Goal: Task Accomplishment & Management: Complete application form

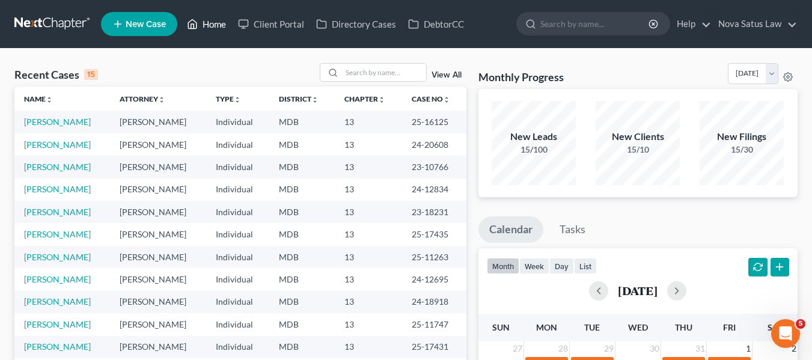
click at [214, 26] on link "Home" at bounding box center [206, 24] width 51 height 22
click at [209, 26] on link "Home" at bounding box center [206, 24] width 51 height 22
click at [354, 73] on input "search" at bounding box center [384, 72] width 84 height 17
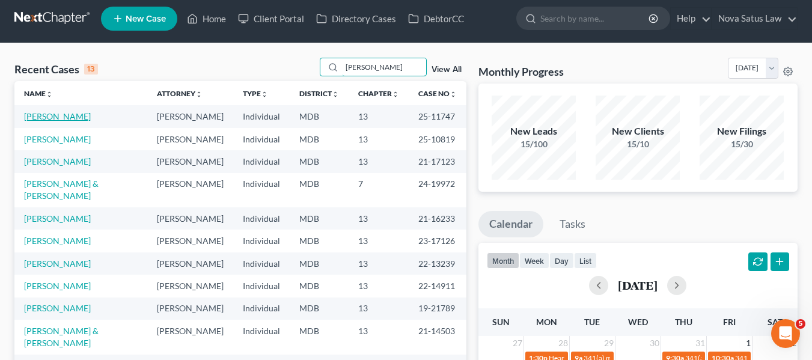
type input "[PERSON_NAME]"
click at [67, 117] on link "[PERSON_NAME]" at bounding box center [57, 116] width 67 height 10
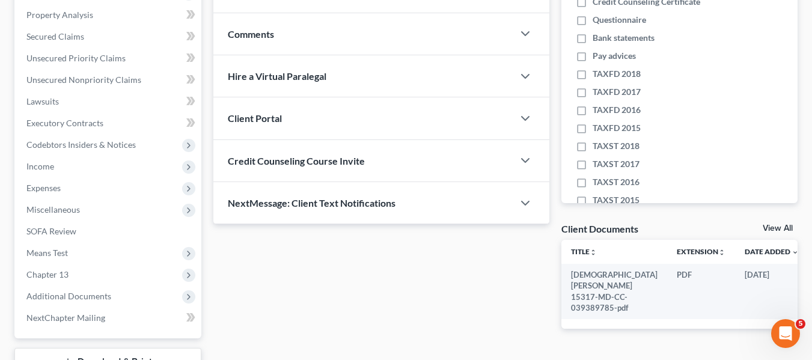
scroll to position [231, 0]
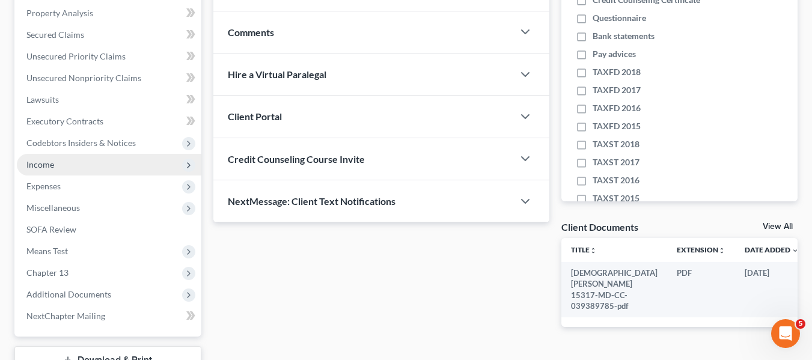
click at [50, 160] on span "Income" at bounding box center [40, 164] width 28 height 10
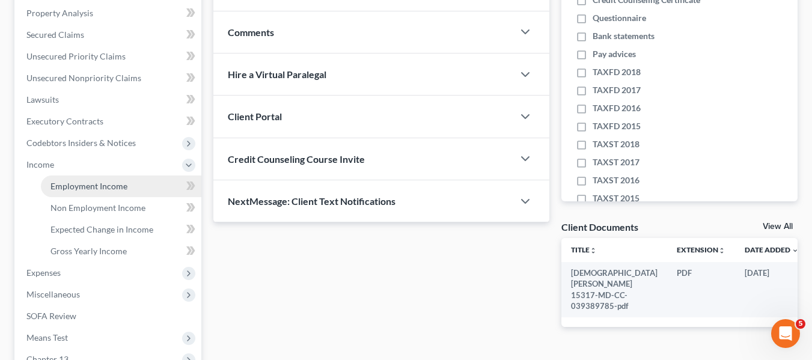
click at [71, 187] on span "Employment Income" at bounding box center [88, 186] width 77 height 10
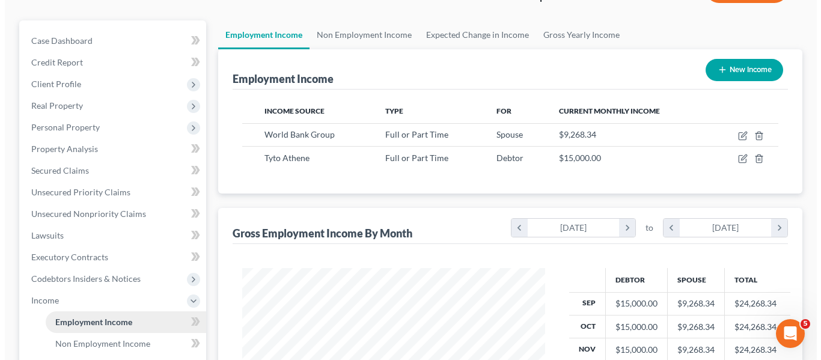
scroll to position [96, 0]
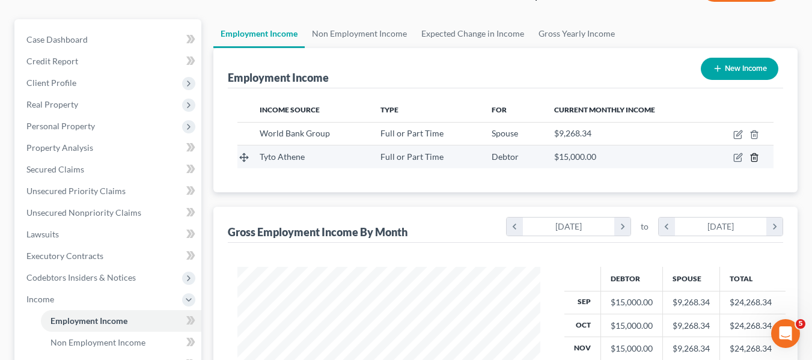
click at [756, 155] on polyline "button" at bounding box center [753, 155] width 7 height 0
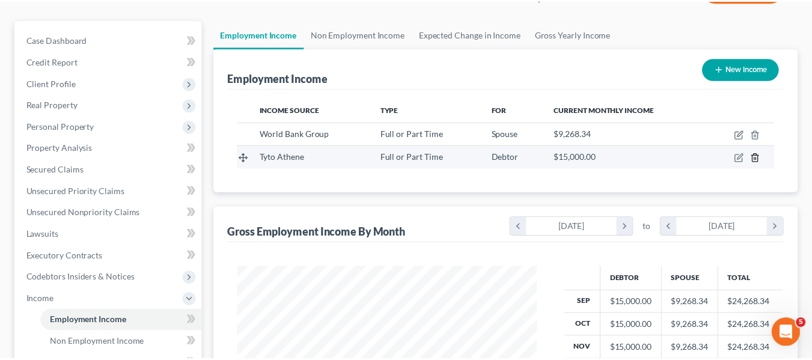
scroll to position [216, 331]
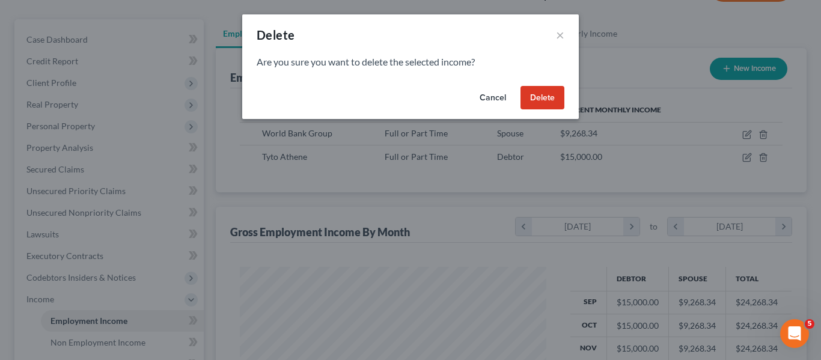
click at [540, 102] on button "Delete" at bounding box center [542, 98] width 44 height 24
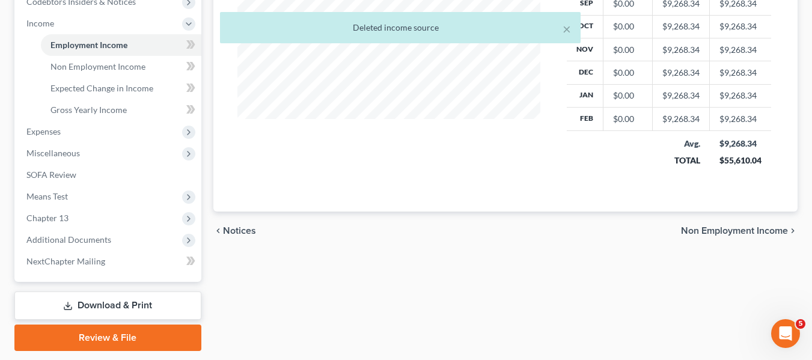
scroll to position [373, 0]
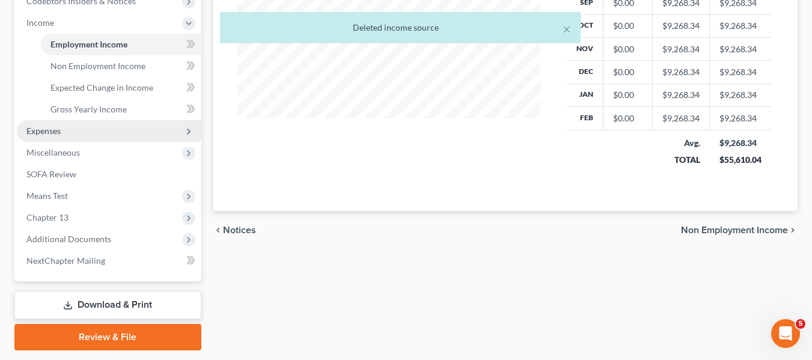
click at [65, 130] on span "Expenses" at bounding box center [109, 131] width 184 height 22
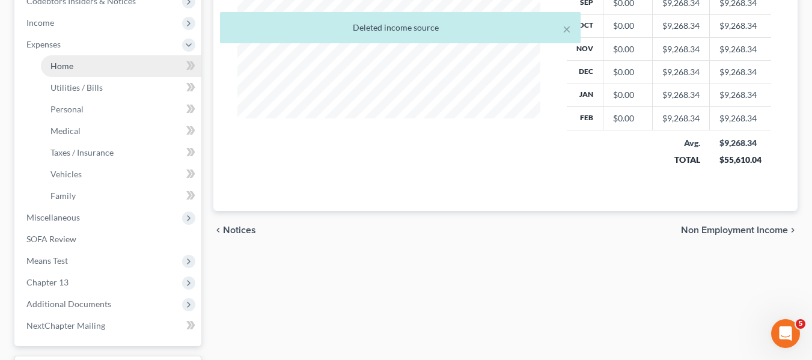
click at [53, 62] on span "Home" at bounding box center [61, 66] width 23 height 10
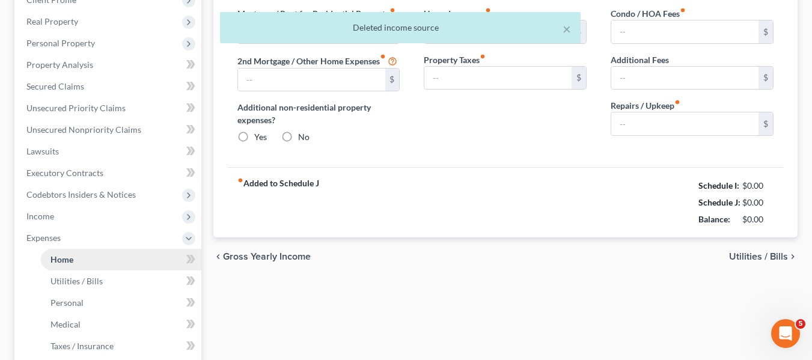
type input "4,200.00"
type input "0.00"
radio input "true"
type input "0.00"
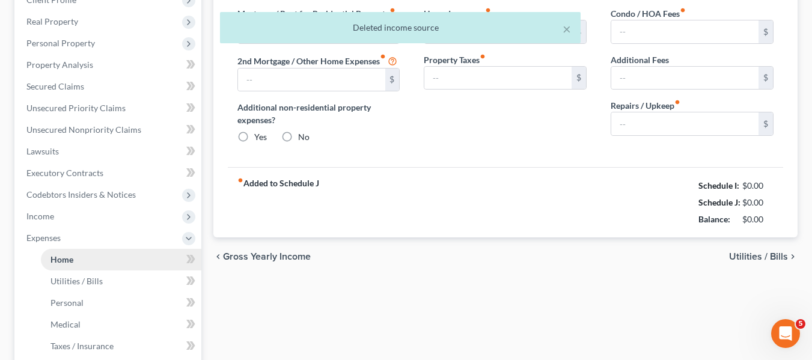
type input "0.00"
type input "150.00"
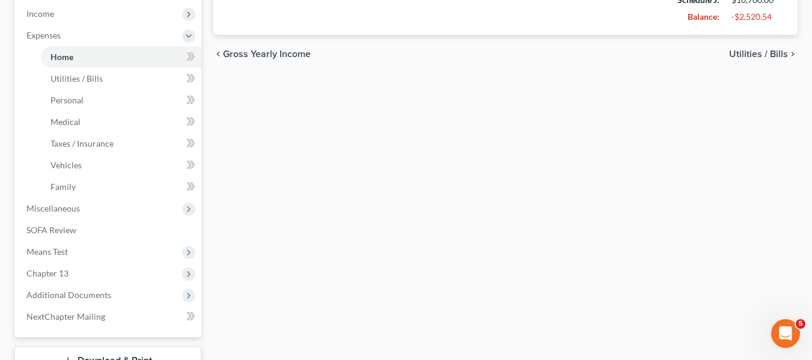
scroll to position [473, 0]
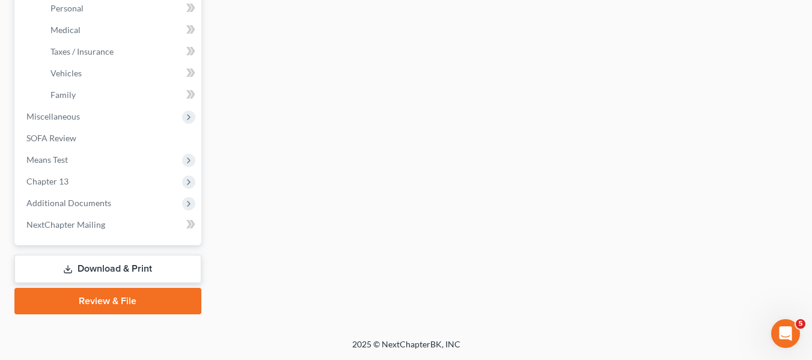
click at [82, 265] on link "Download & Print" at bounding box center [107, 269] width 187 height 28
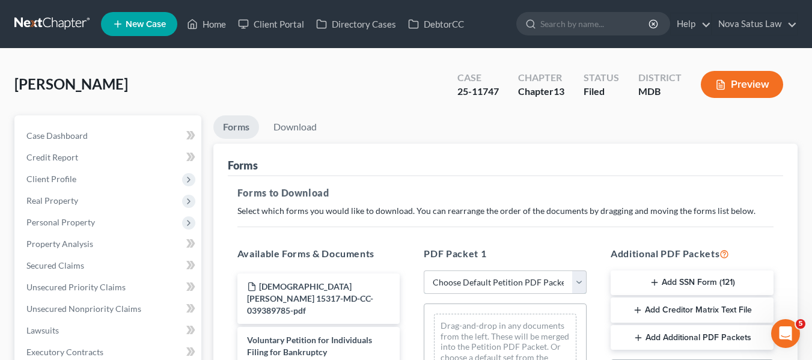
click at [440, 290] on select "Choose Default Petition PDF Packet Complete Bankruptcy Petition (all forms and …" at bounding box center [505, 282] width 163 height 24
click at [338, 157] on div "Forms" at bounding box center [505, 160] width 555 height 32
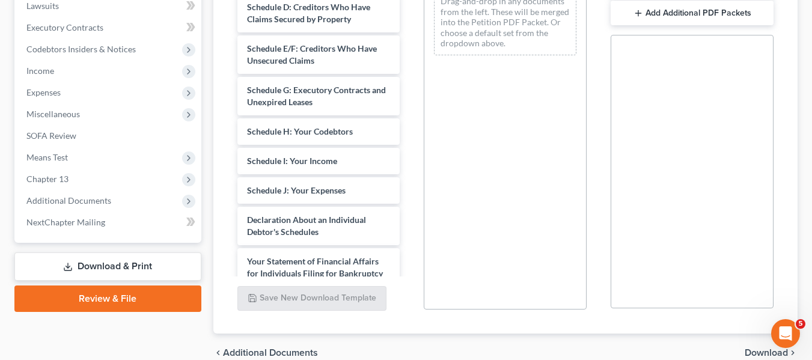
scroll to position [163, 0]
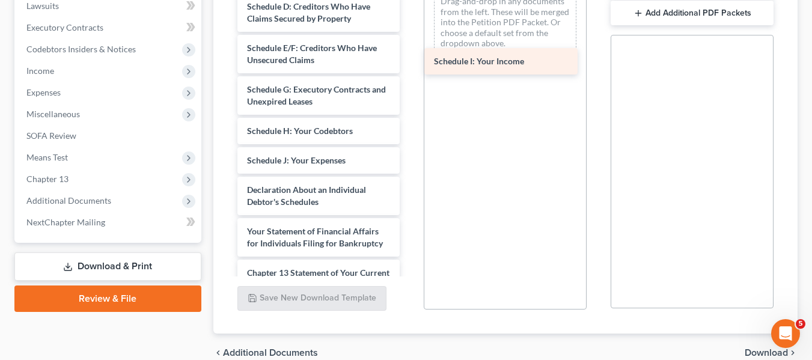
drag, startPoint x: 283, startPoint y: 138, endPoint x: 466, endPoint y: 55, distance: 201.4
click at [410, 55] on div "Schedule I: Your Income [DEMOGRAPHIC_DATA][PERSON_NAME] 15317-MD-CC-039389785-p…" at bounding box center [319, 113] width 182 height 654
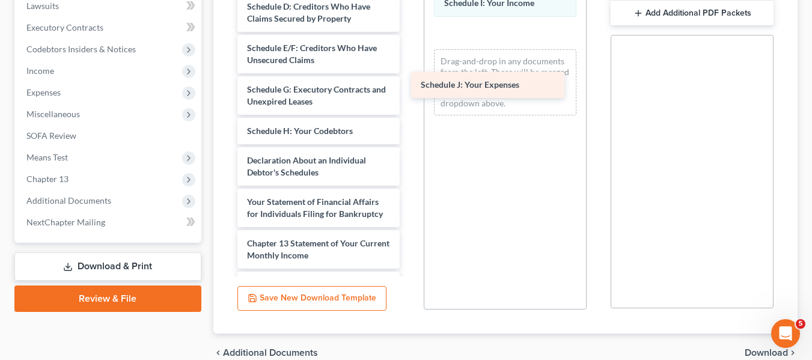
drag, startPoint x: 315, startPoint y: 146, endPoint x: 488, endPoint y: 82, distance: 184.0
click at [410, 82] on div "Schedule J: Your Expenses [DEMOGRAPHIC_DATA][PERSON_NAME] 15317-MD-CC-039389785…" at bounding box center [319, 98] width 182 height 624
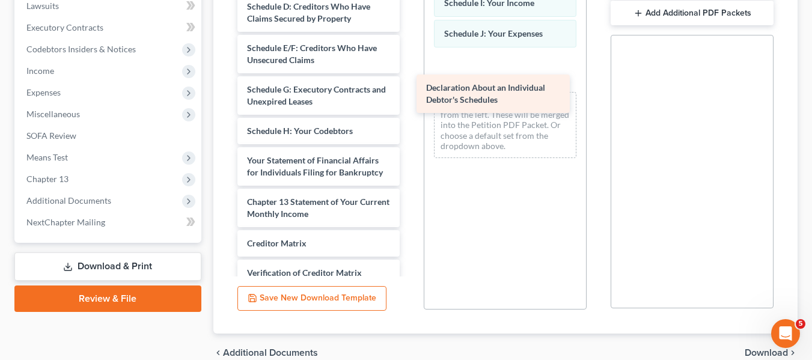
drag, startPoint x: 305, startPoint y: 141, endPoint x: 484, endPoint y: 81, distance: 188.5
click at [410, 81] on div "Declaration About an Individual Debtor's Schedules [DEMOGRAPHIC_DATA][PERSON_NA…" at bounding box center [319, 77] width 182 height 583
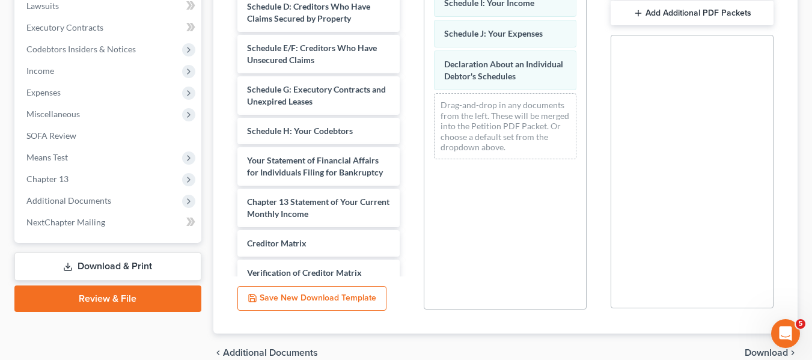
scroll to position [10, 0]
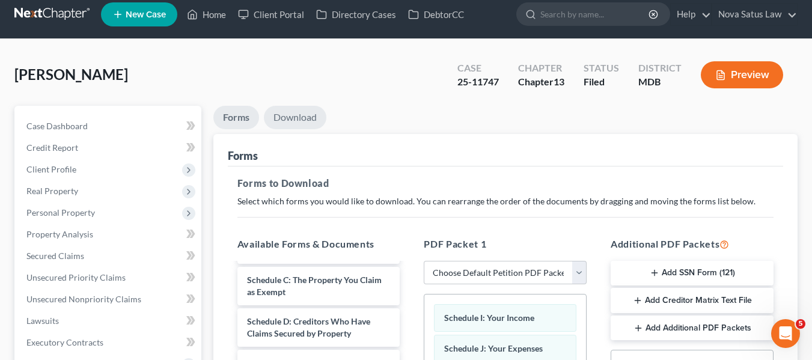
click at [305, 117] on link "Download" at bounding box center [295, 117] width 62 height 23
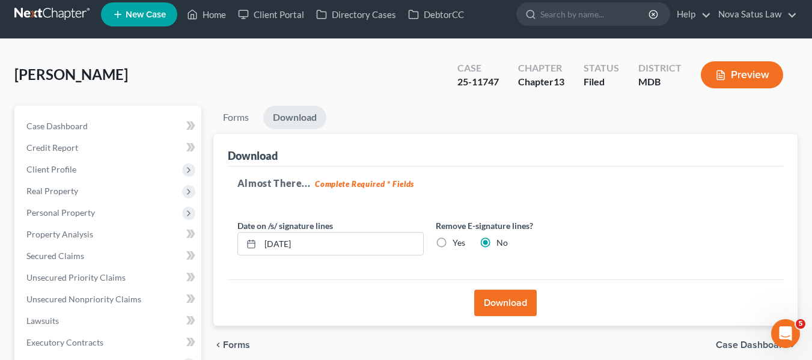
click at [502, 308] on button "Download" at bounding box center [505, 303] width 62 height 26
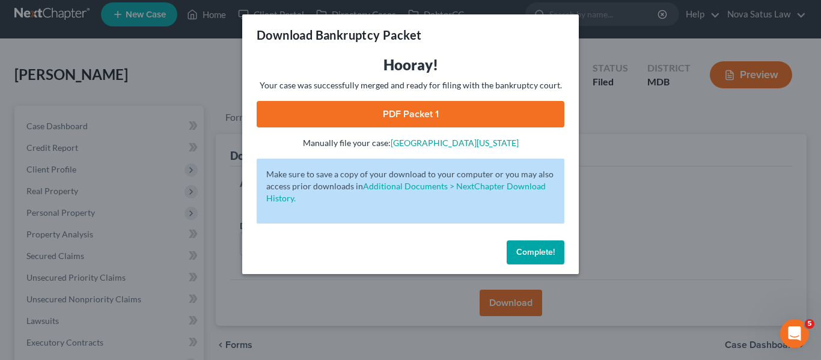
click at [381, 114] on link "PDF Packet 1" at bounding box center [411, 114] width 308 height 26
click at [529, 251] on span "Complete!" at bounding box center [535, 252] width 38 height 10
